Goal: Check status

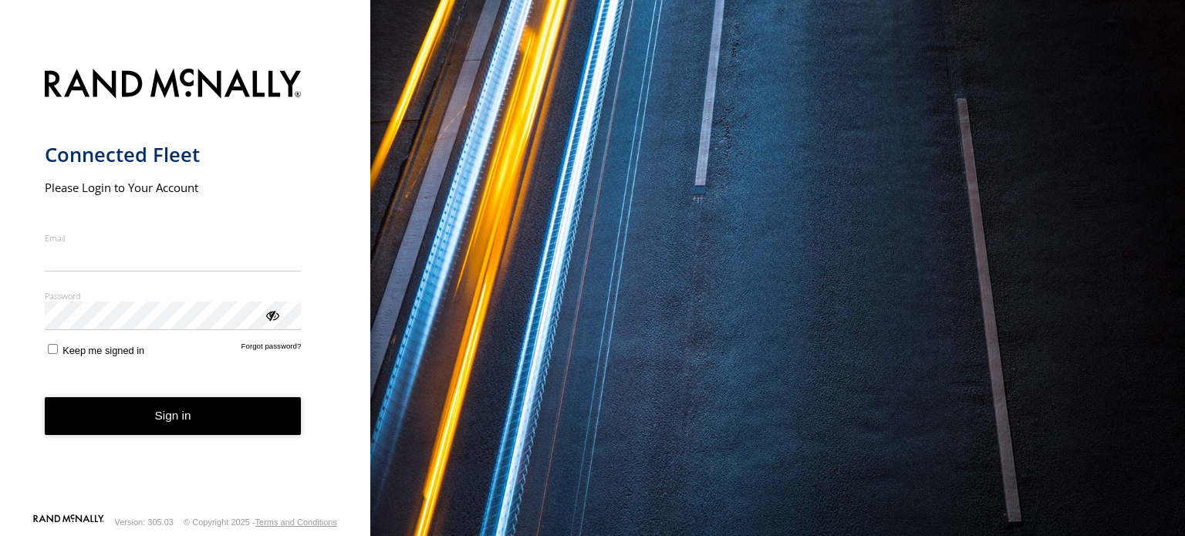
type input "**********"
click at [150, 425] on button "Sign in" at bounding box center [173, 416] width 257 height 38
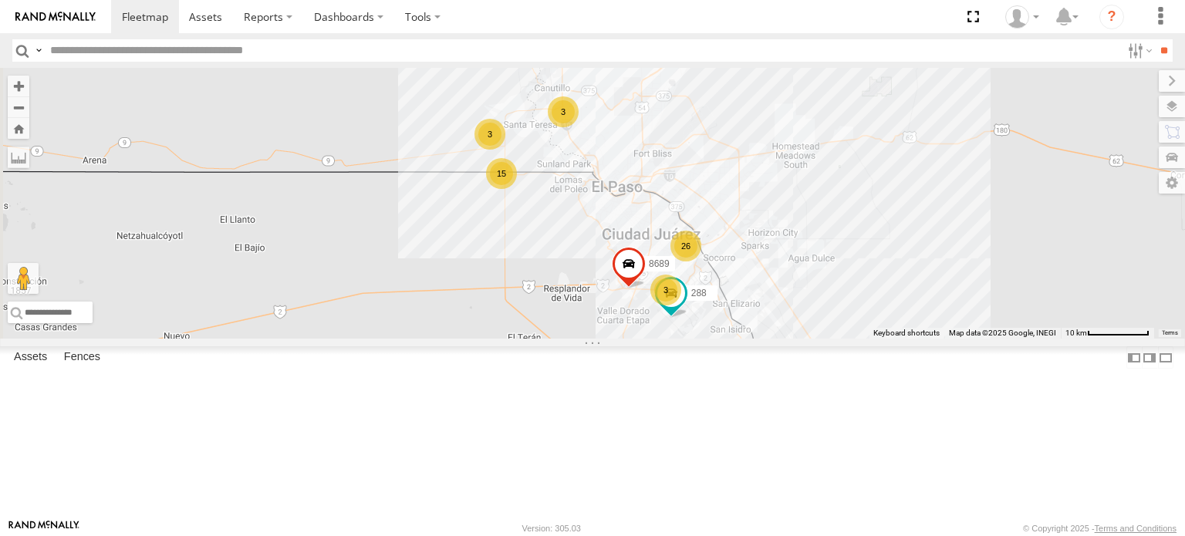
click at [0, 0] on div "FOXCONN" at bounding box center [0, 0] width 0 height 0
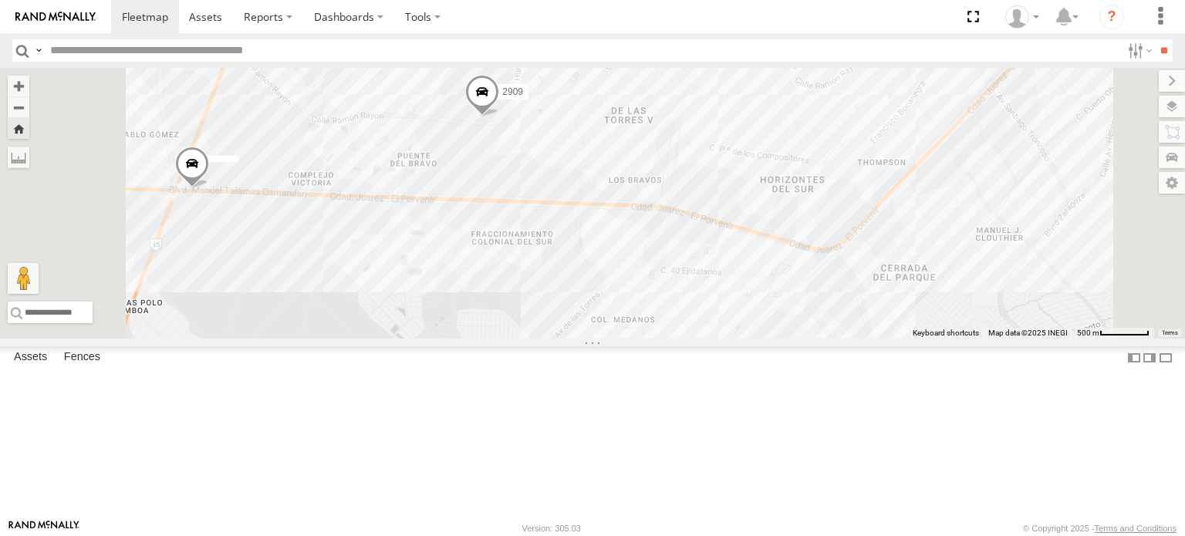
scroll to position [154, 0]
click at [0, 0] on div "C6786" at bounding box center [0, 0] width 0 height 0
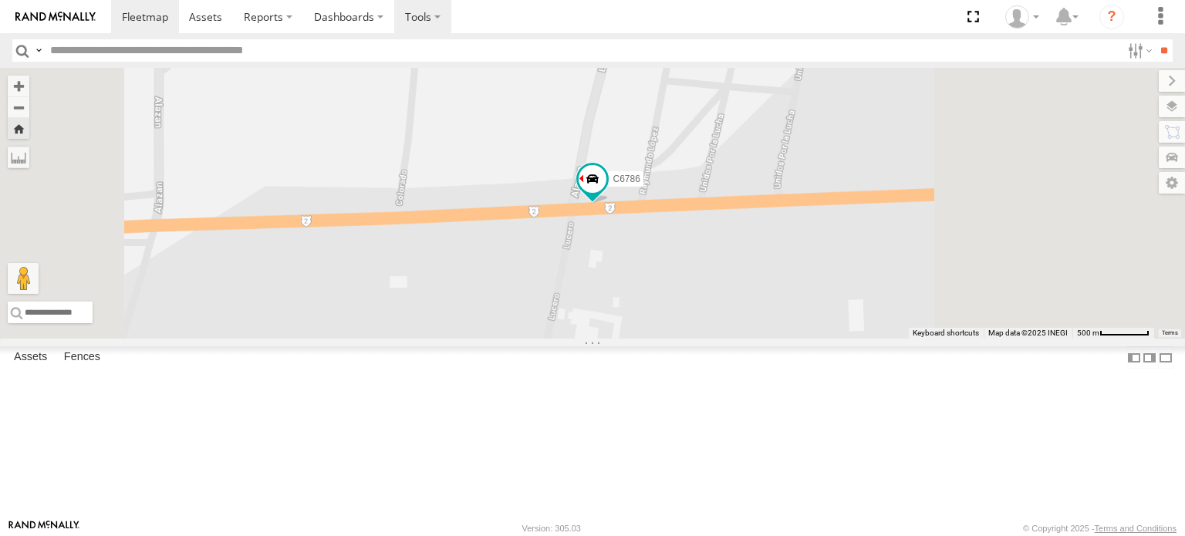
scroll to position [0, 0]
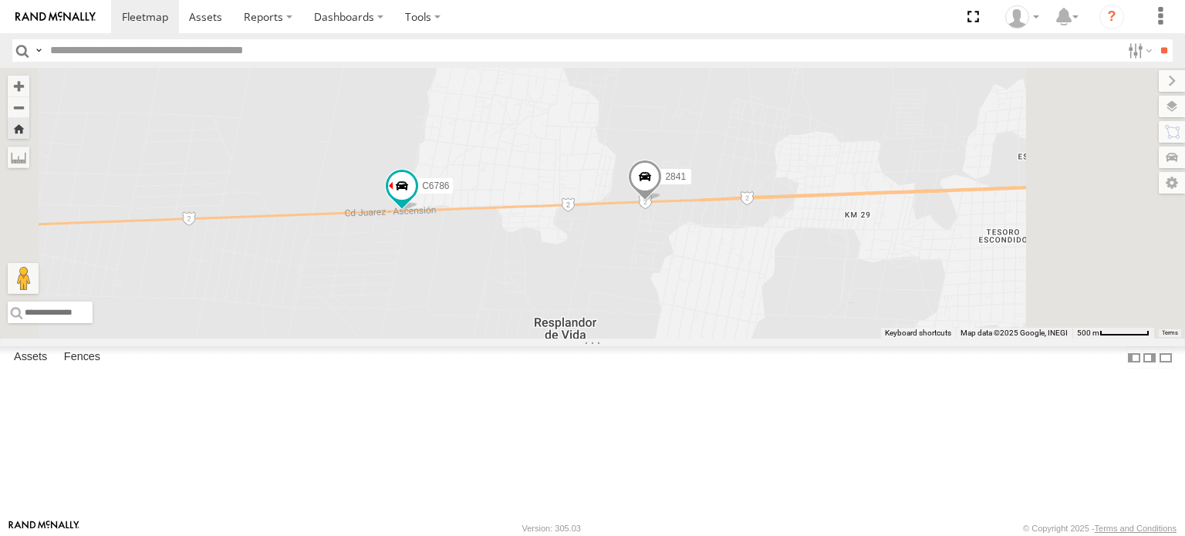
click at [0, 0] on div "C6786 FOXCONN" at bounding box center [0, 0] width 0 height 0
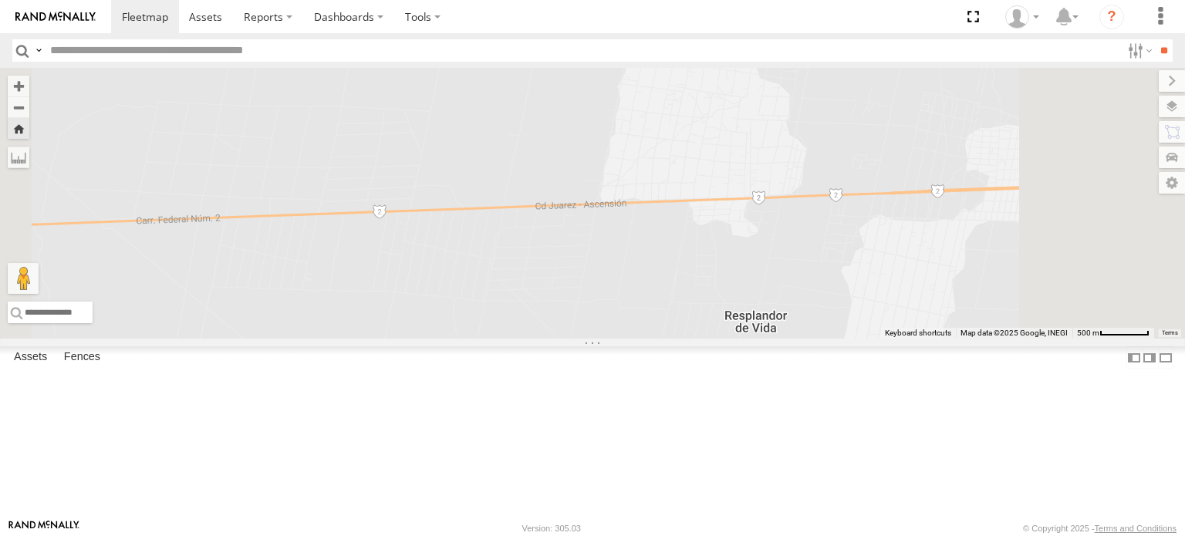
click at [0, 0] on div "FOXCONN" at bounding box center [0, 0] width 0 height 0
